Goal: Task Accomplishment & Management: Use online tool/utility

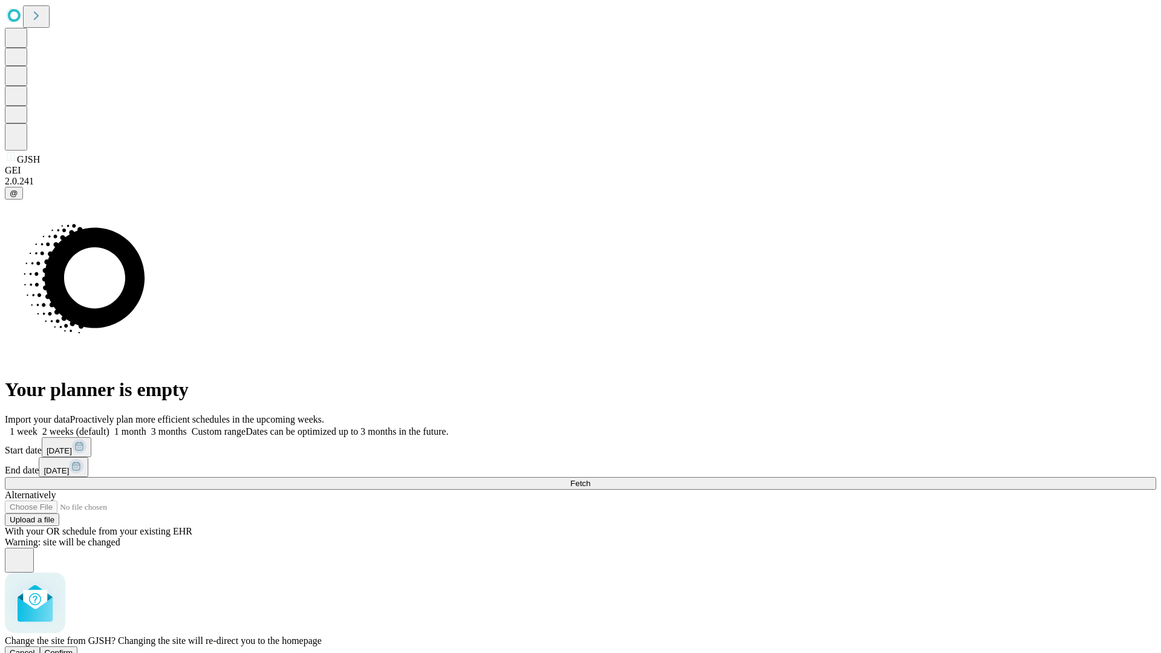
click at [73, 648] on span "Confirm" at bounding box center [59, 652] width 28 height 9
click at [37, 426] on label "1 week" at bounding box center [21, 431] width 33 height 10
click at [590, 479] on span "Fetch" at bounding box center [580, 483] width 20 height 9
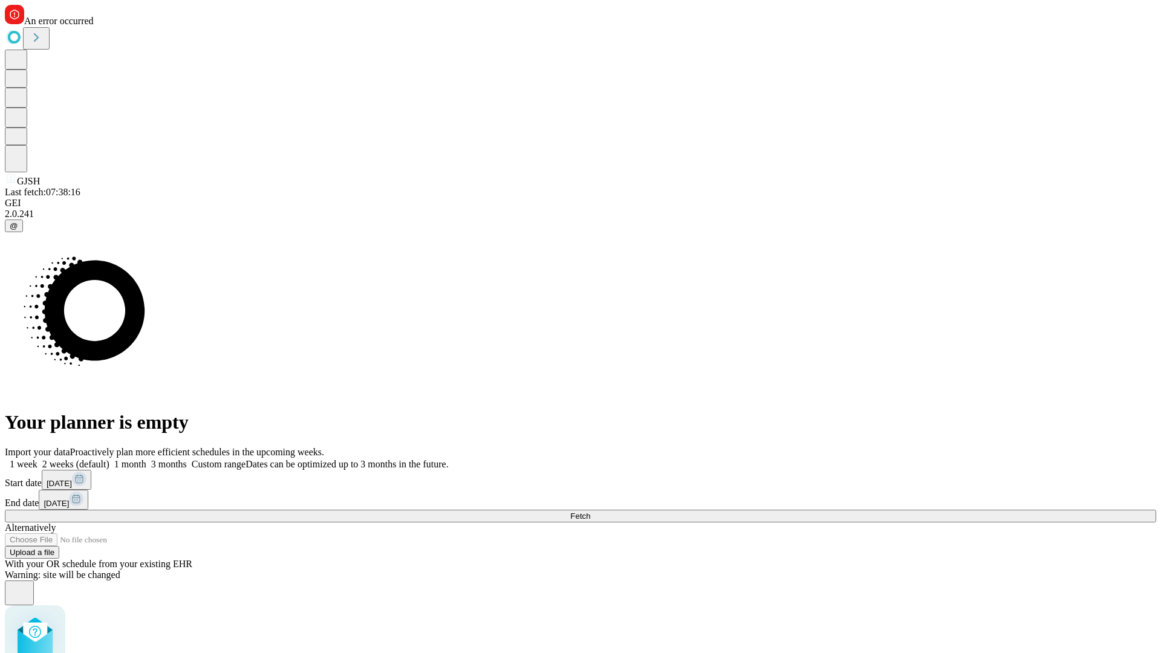
click at [37, 459] on label "1 week" at bounding box center [21, 464] width 33 height 10
click at [590, 512] on span "Fetch" at bounding box center [580, 516] width 20 height 9
click at [37, 459] on label "1 week" at bounding box center [21, 464] width 33 height 10
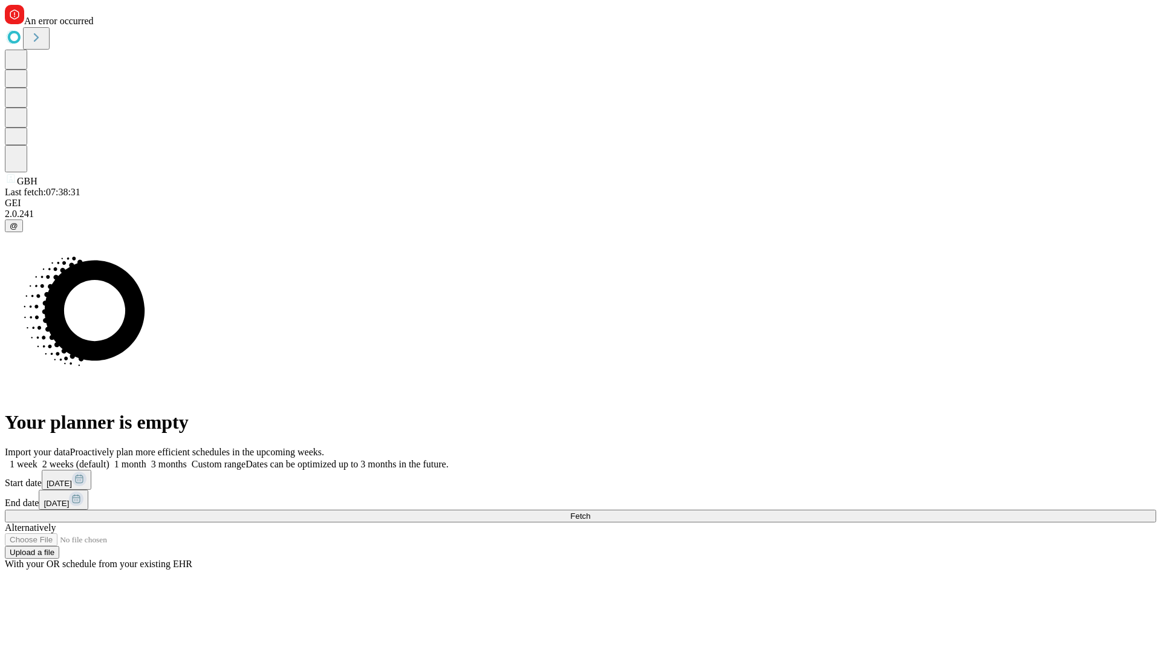
click at [590, 512] on span "Fetch" at bounding box center [580, 516] width 20 height 9
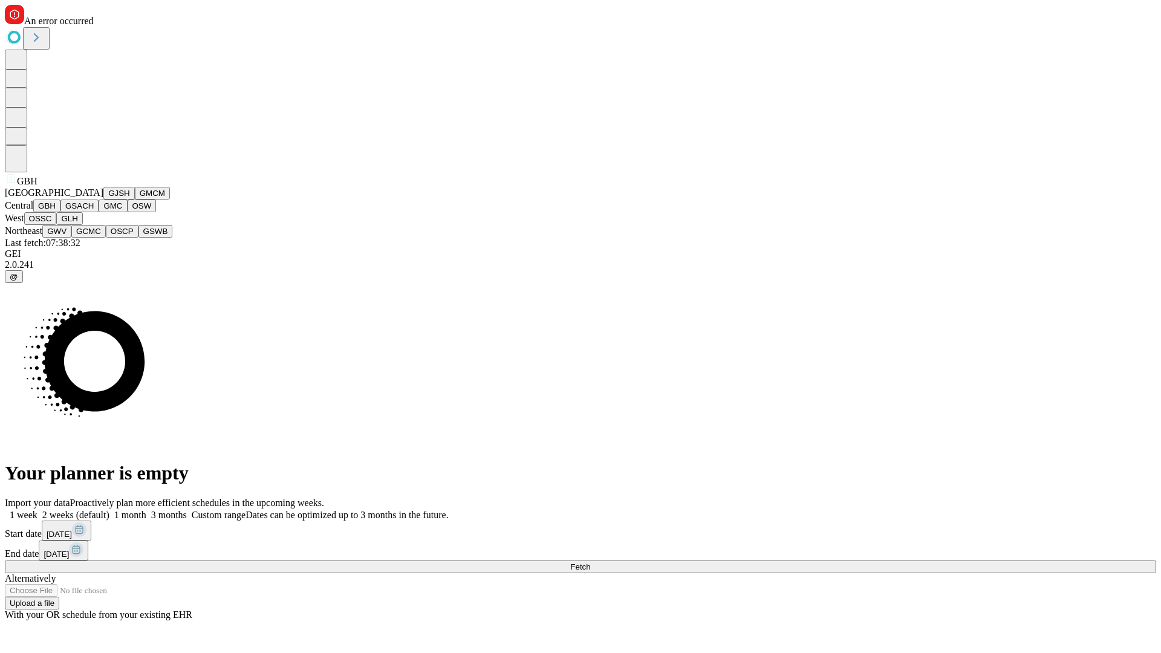
click at [94, 212] on button "GSACH" at bounding box center [79, 206] width 38 height 13
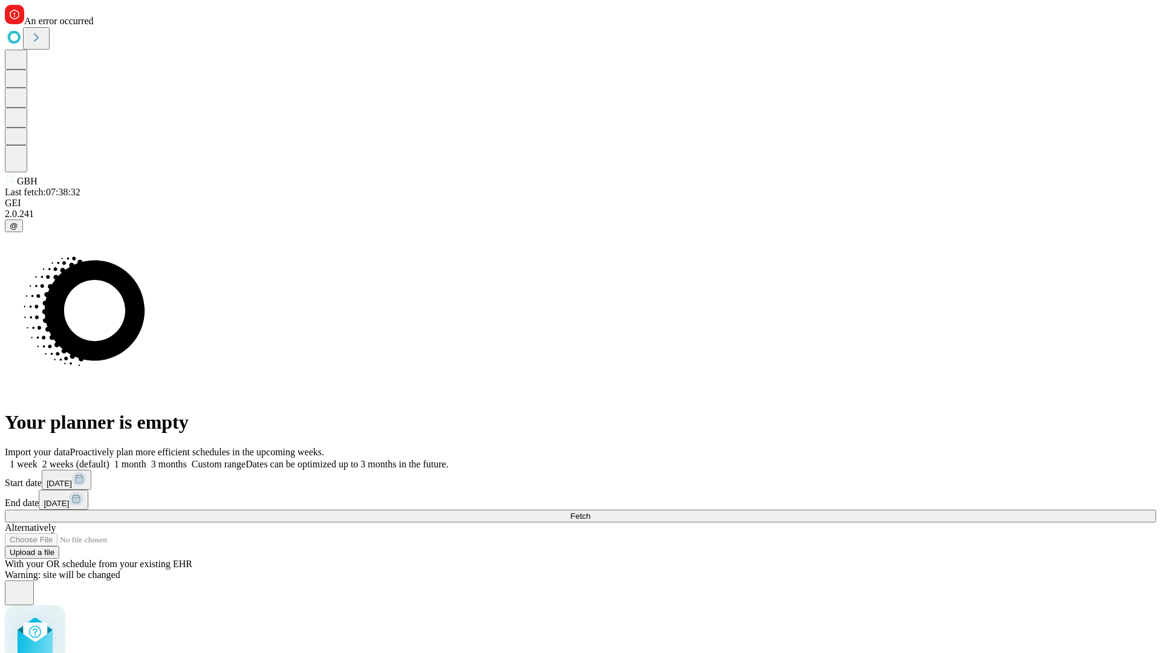
click at [37, 459] on label "1 week" at bounding box center [21, 464] width 33 height 10
click at [590, 512] on span "Fetch" at bounding box center [580, 516] width 20 height 9
click at [37, 459] on label "1 week" at bounding box center [21, 464] width 33 height 10
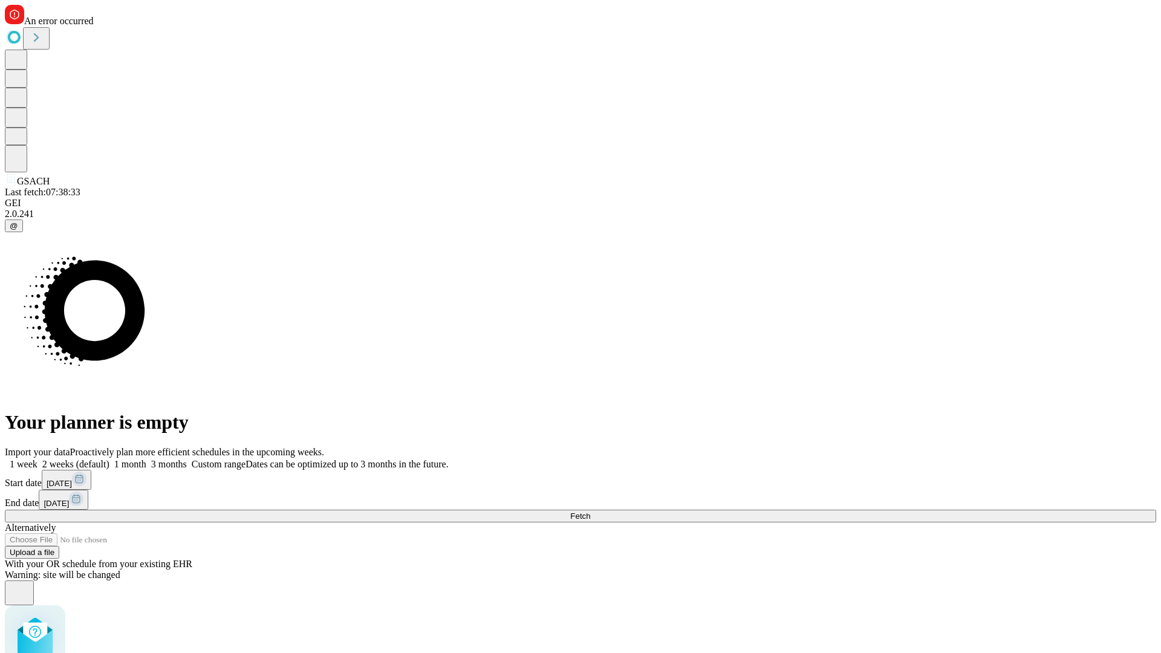
click at [590, 512] on span "Fetch" at bounding box center [580, 516] width 20 height 9
click at [37, 459] on label "1 week" at bounding box center [21, 464] width 33 height 10
click at [590, 512] on span "Fetch" at bounding box center [580, 516] width 20 height 9
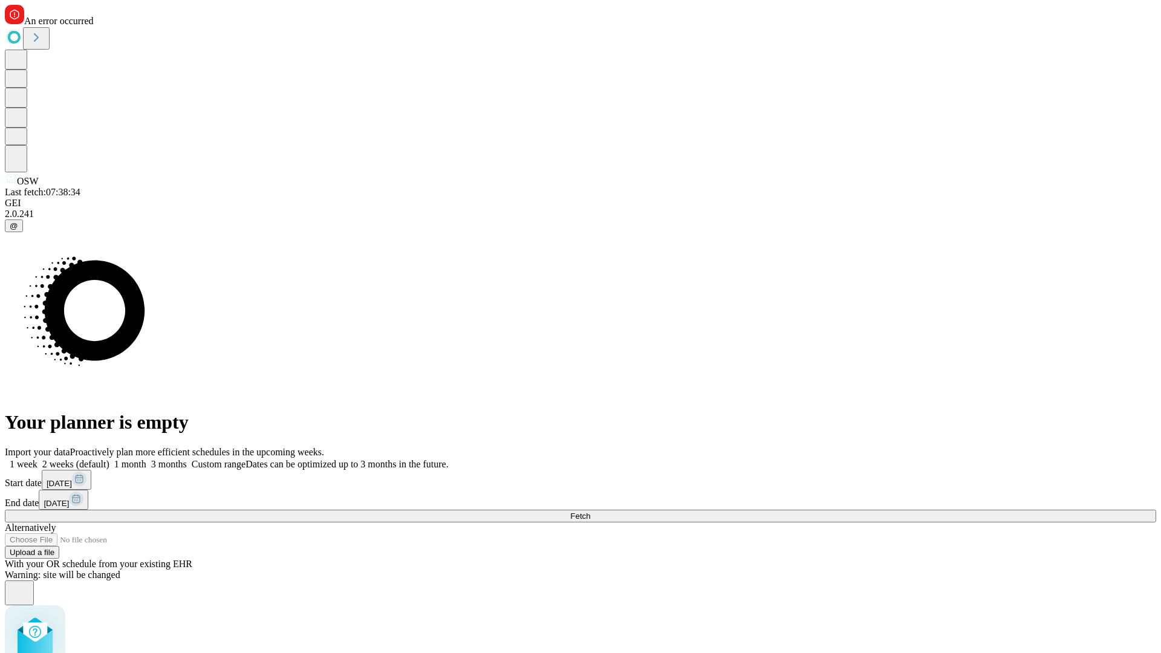
click at [37, 459] on label "1 week" at bounding box center [21, 464] width 33 height 10
click at [590, 512] on span "Fetch" at bounding box center [580, 516] width 20 height 9
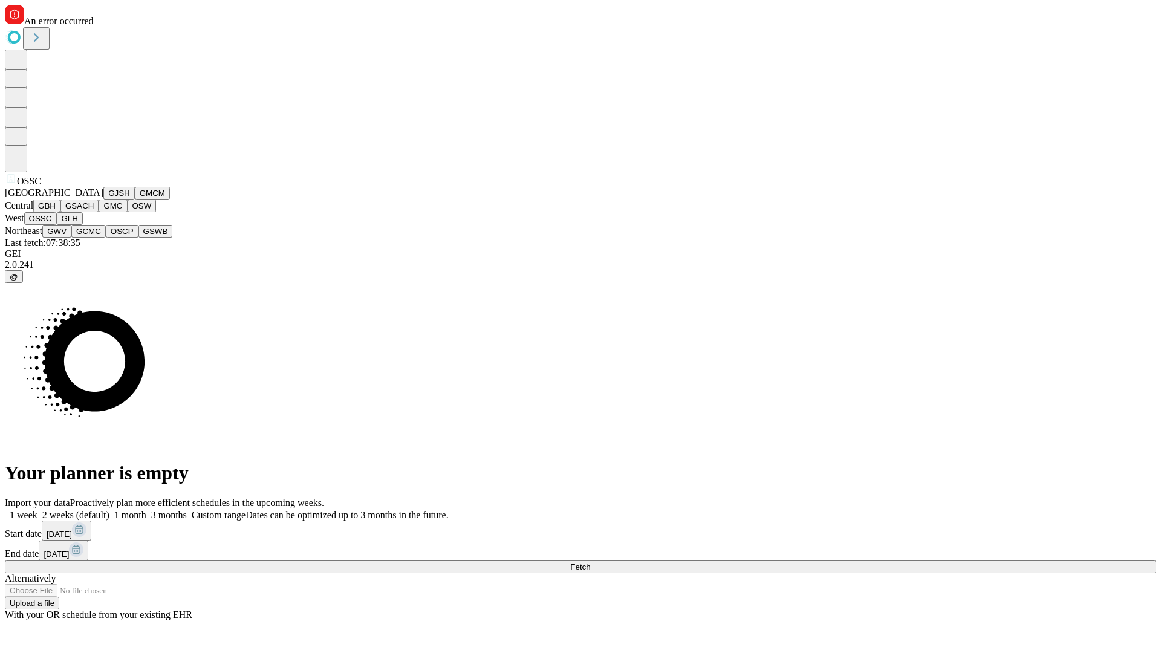
click at [82, 225] on button "GLH" at bounding box center [69, 218] width 26 height 13
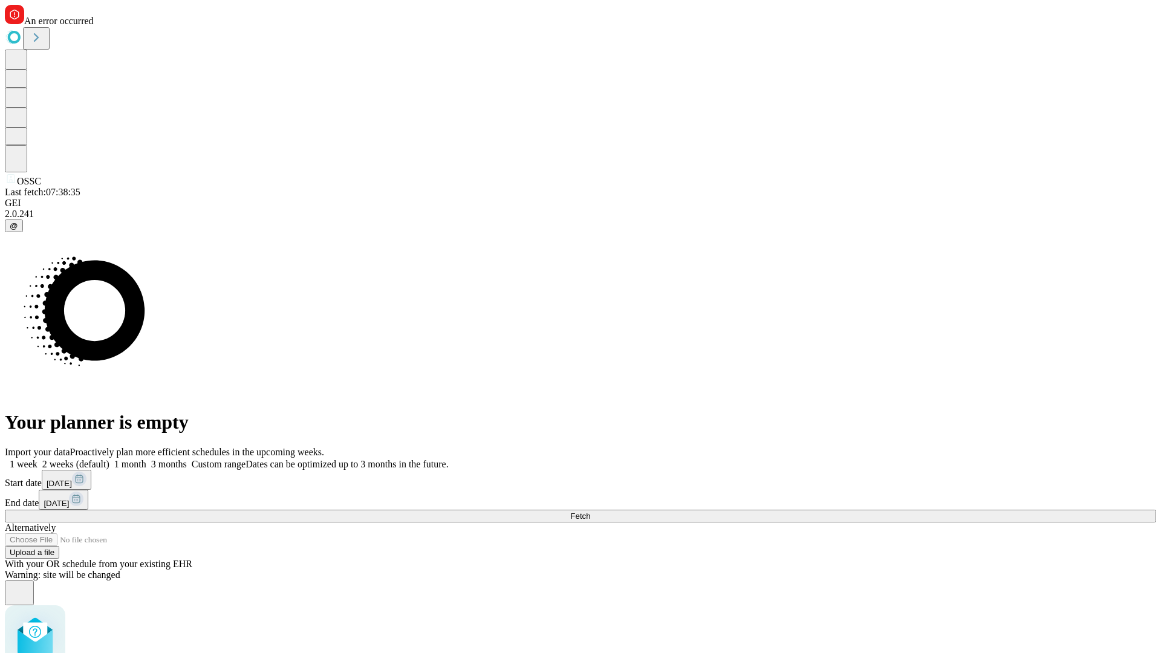
click at [37, 459] on label "1 week" at bounding box center [21, 464] width 33 height 10
click at [590, 512] on span "Fetch" at bounding box center [580, 516] width 20 height 9
click at [37, 459] on label "1 week" at bounding box center [21, 464] width 33 height 10
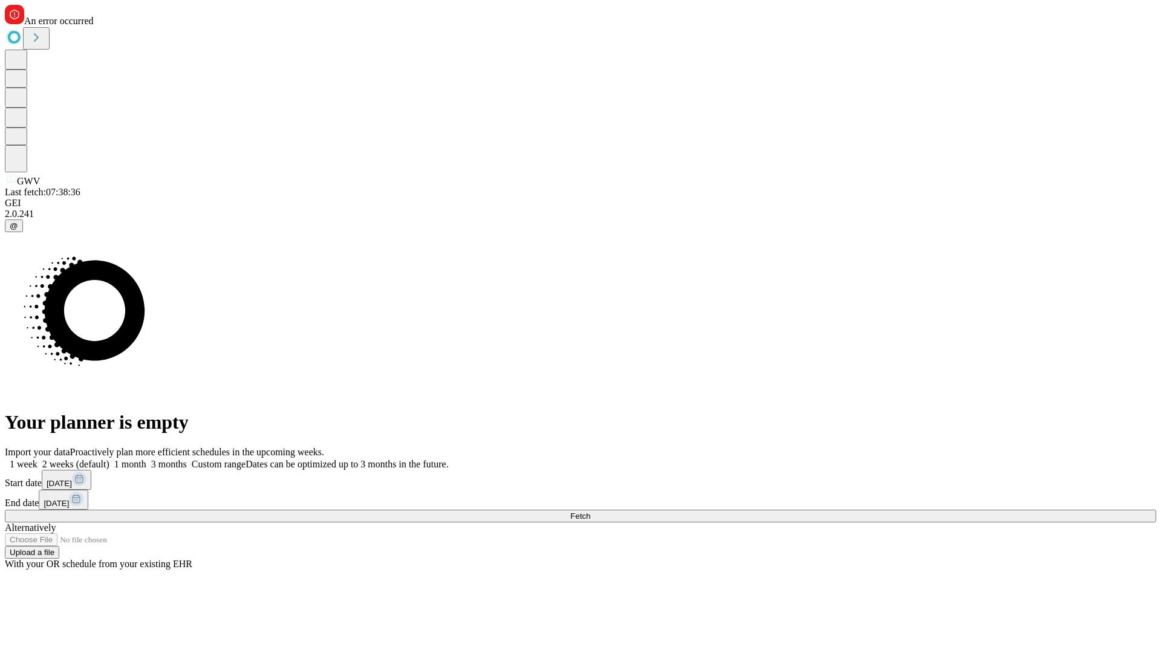
click at [590, 512] on span "Fetch" at bounding box center [580, 516] width 20 height 9
click at [37, 459] on label "1 week" at bounding box center [21, 464] width 33 height 10
click at [590, 512] on span "Fetch" at bounding box center [580, 516] width 20 height 9
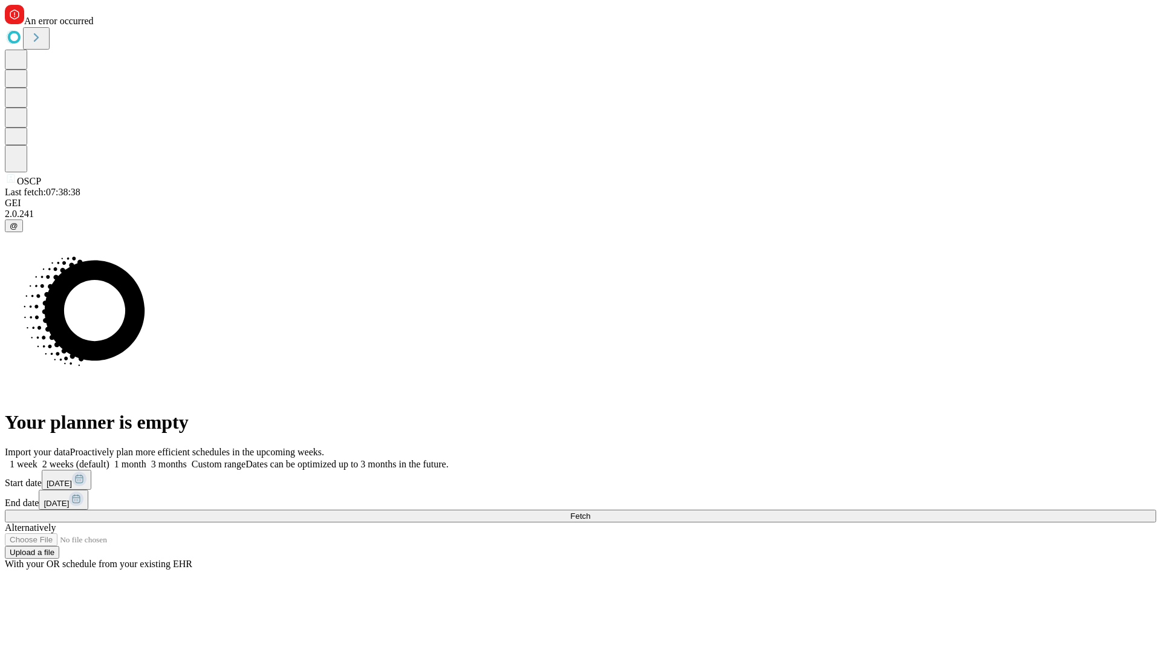
click at [37, 459] on label "1 week" at bounding box center [21, 464] width 33 height 10
click at [590, 512] on span "Fetch" at bounding box center [580, 516] width 20 height 9
